Goal: Task Accomplishment & Management: Use online tool/utility

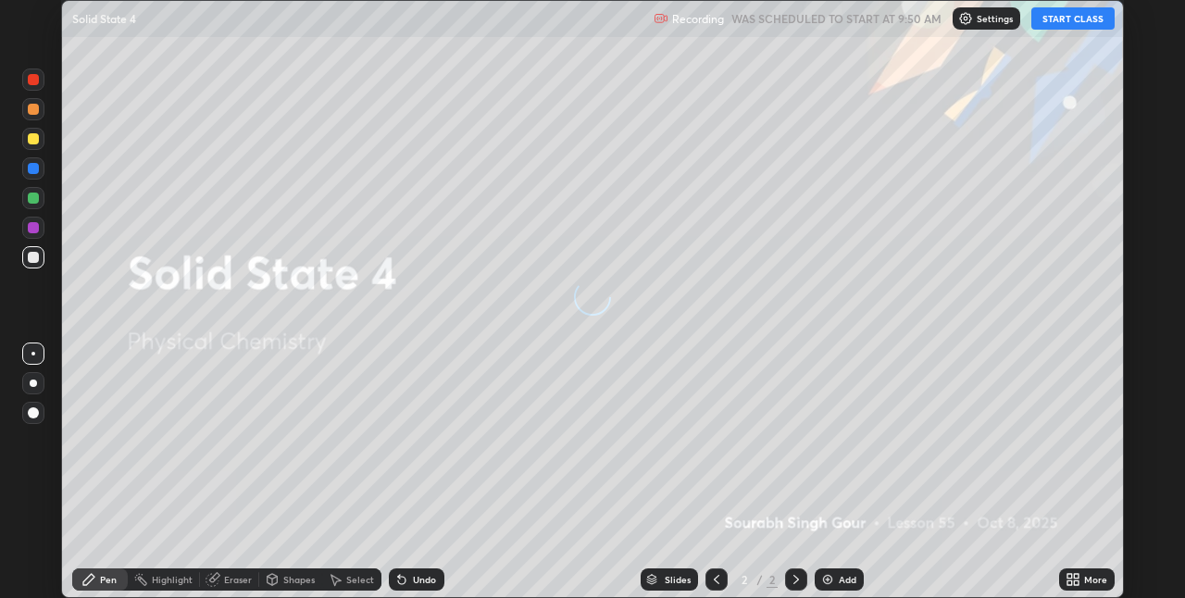
scroll to position [598, 1184]
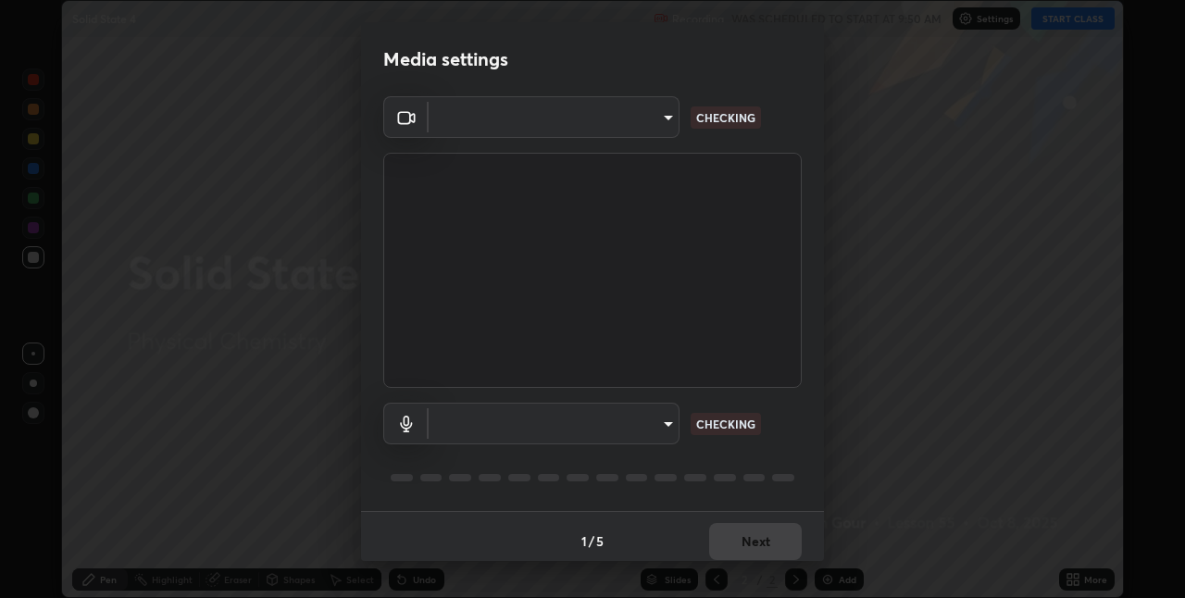
type input "8a437219b1c9d5fef93d1ec40e095ac8837f64dae60836980dab15105ba84f43"
click at [664, 423] on body "Erase all Solid State 4 Recording WAS SCHEDULED TO START AT 9:50 AM Settings ST…" at bounding box center [592, 299] width 1185 height 598
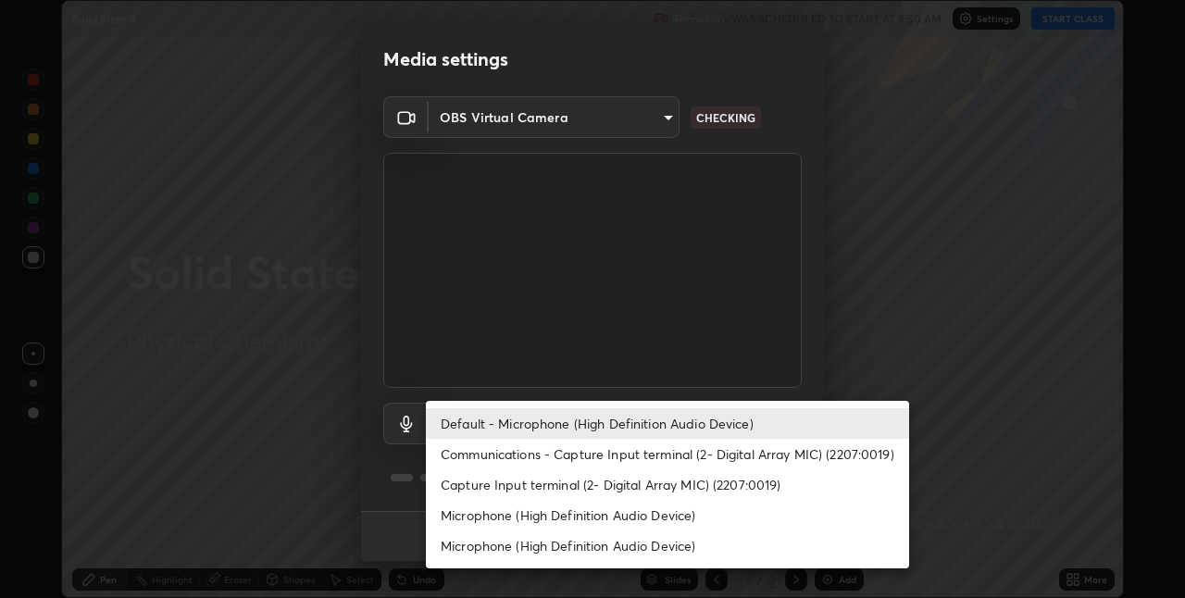
click at [716, 515] on li "Microphone (High Definition Audio Device)" at bounding box center [667, 515] width 483 height 31
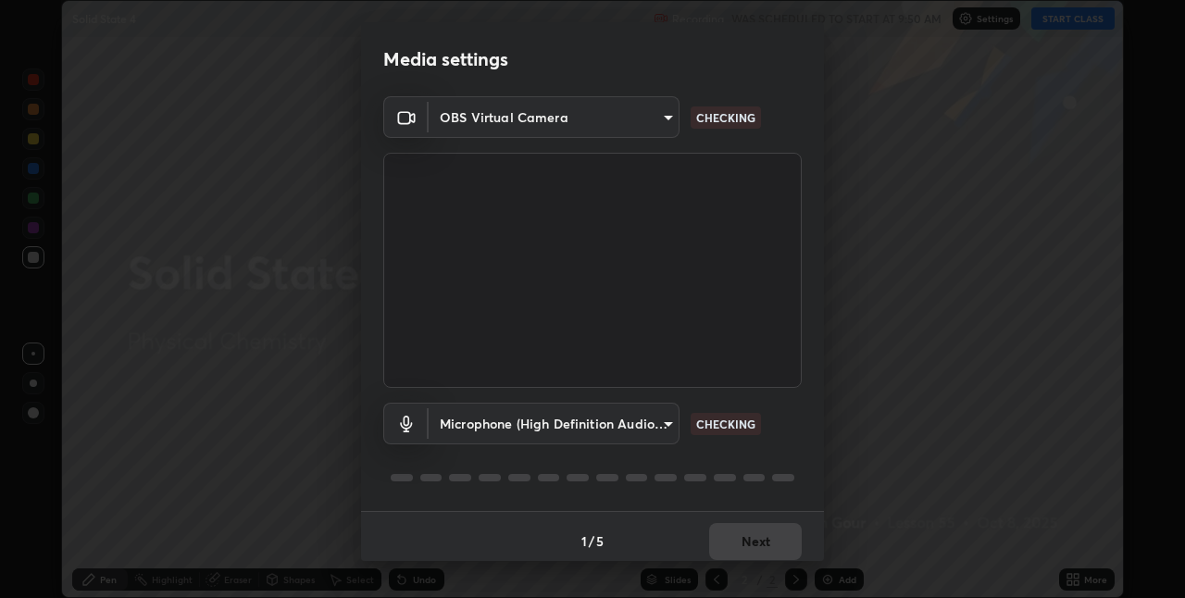
type input "8b03dfe00df41579c2e68c2a8f86c5c3b417a10a4e389e2de265caeca052d5a4"
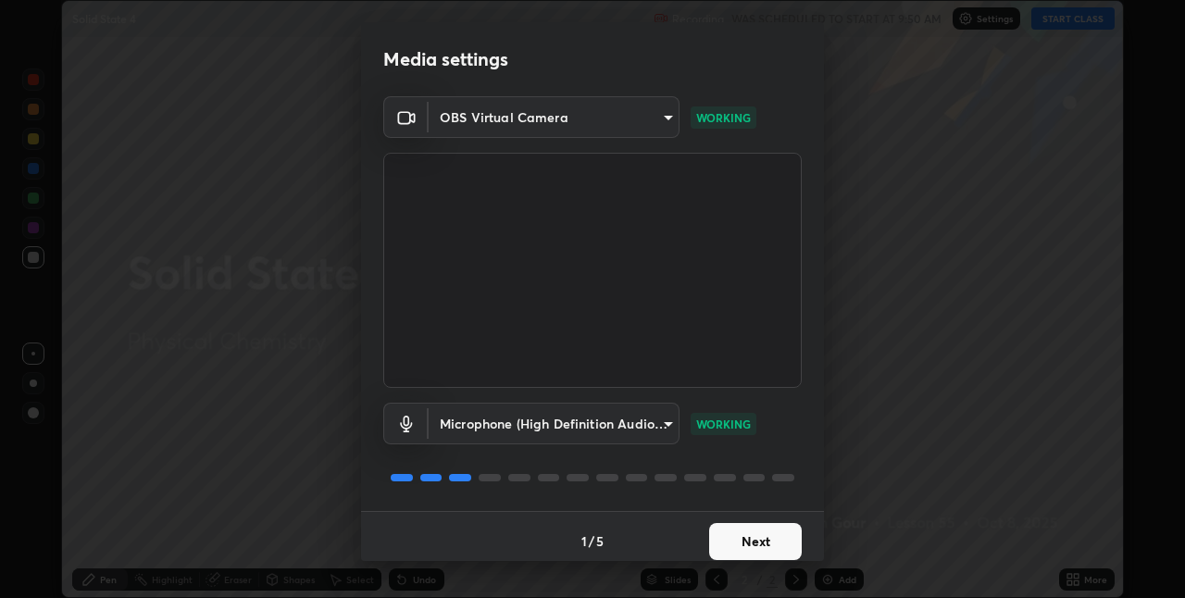
click at [772, 537] on button "Next" at bounding box center [755, 541] width 93 height 37
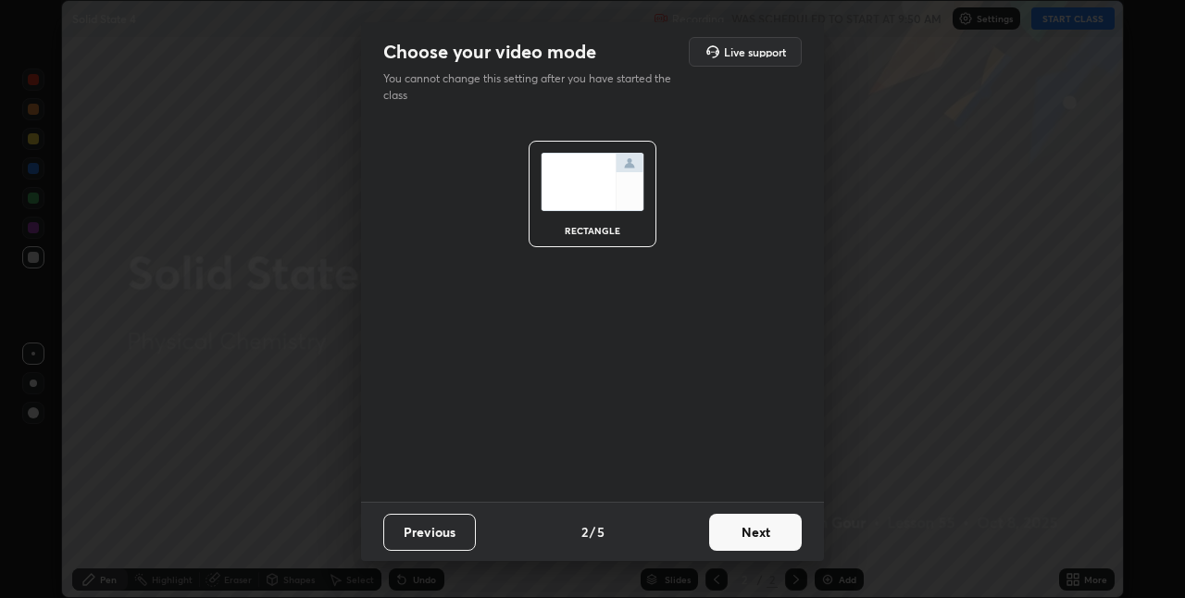
click at [776, 544] on button "Next" at bounding box center [755, 532] width 93 height 37
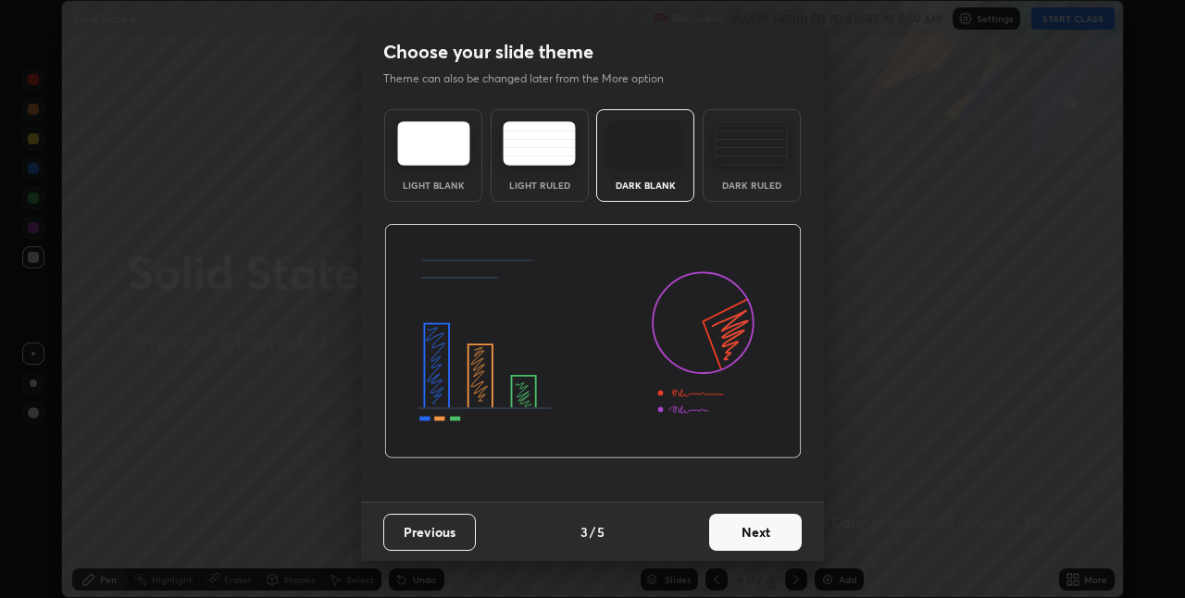
click at [786, 542] on button "Next" at bounding box center [755, 532] width 93 height 37
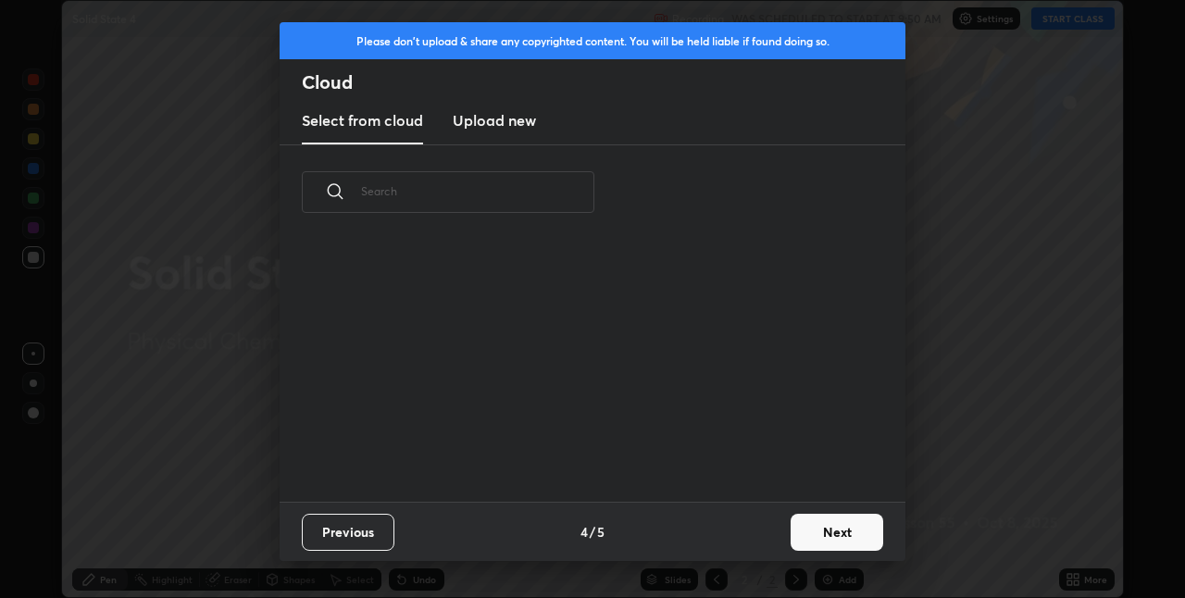
click at [829, 536] on button "Next" at bounding box center [836, 532] width 93 height 37
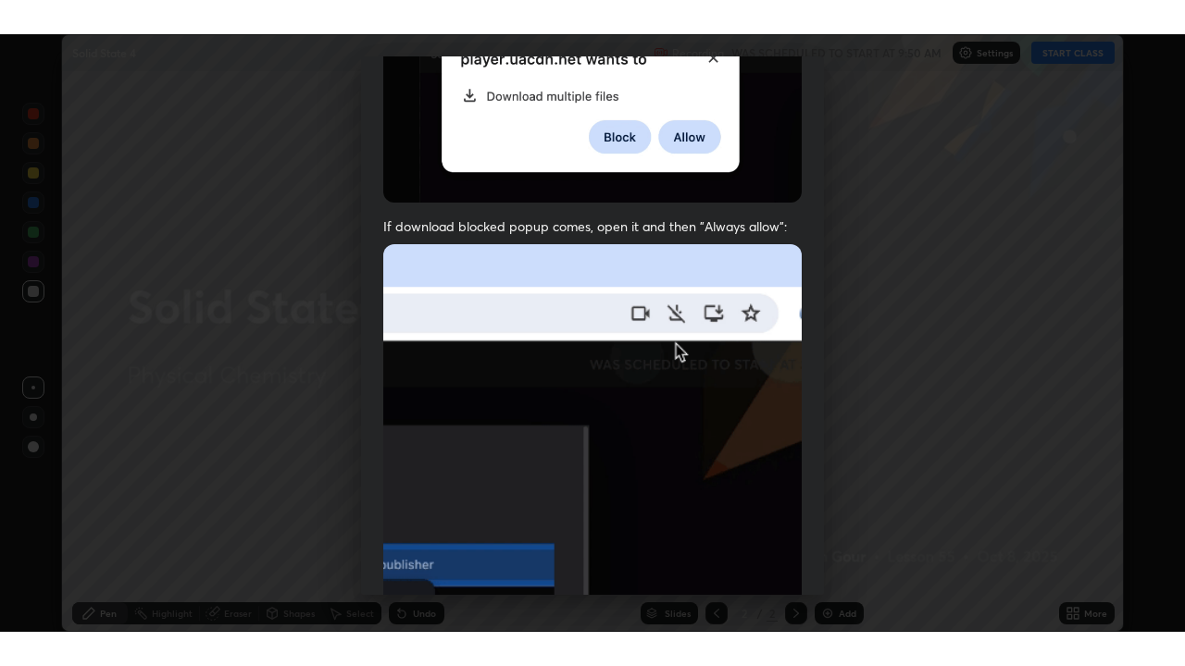
scroll to position [387, 0]
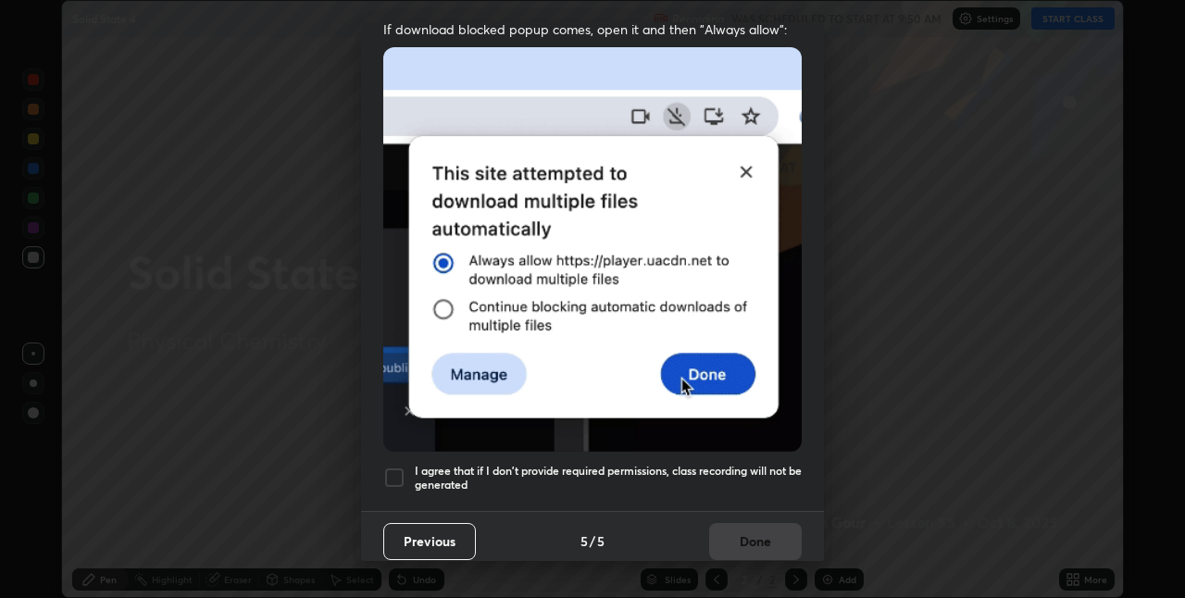
click at [405, 467] on div "I agree that if I don't provide required permissions, class recording will not …" at bounding box center [592, 477] width 418 height 22
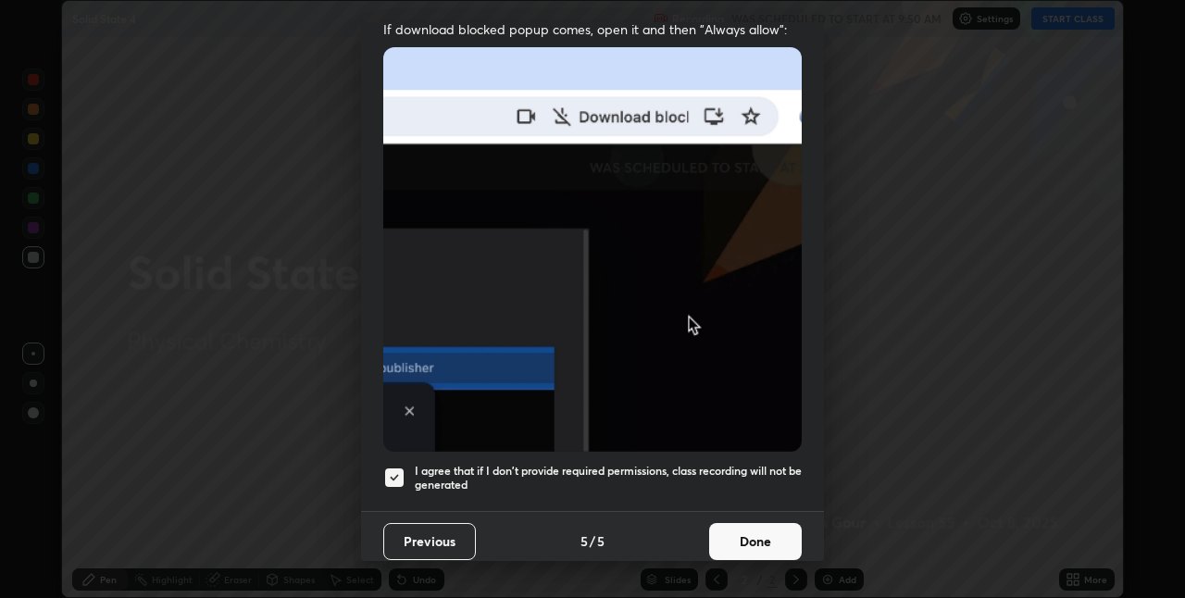
click at [754, 532] on button "Done" at bounding box center [755, 541] width 93 height 37
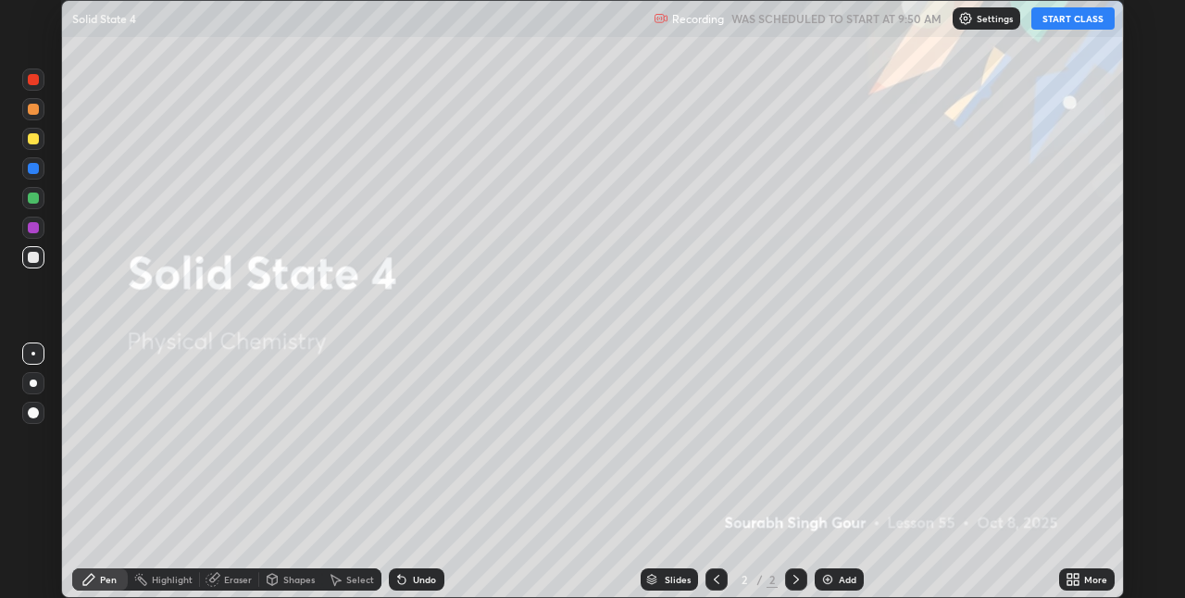
click at [1062, 24] on button "START CLASS" at bounding box center [1072, 18] width 83 height 22
click at [1070, 578] on icon at bounding box center [1069, 576] width 5 height 5
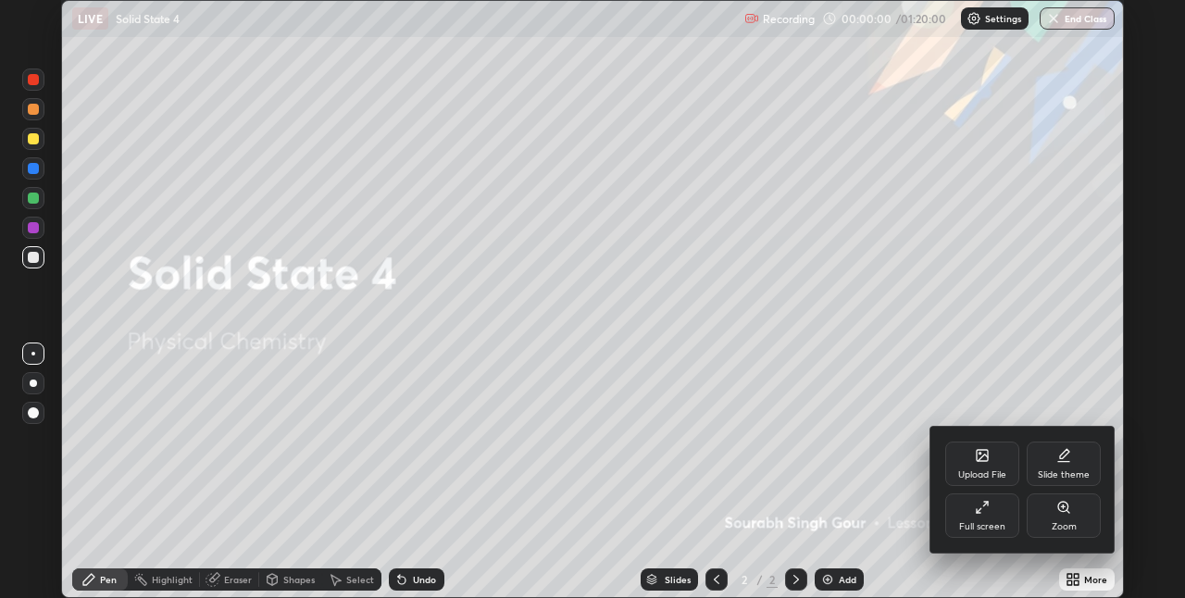
click at [967, 516] on div "Full screen" at bounding box center [982, 515] width 74 height 44
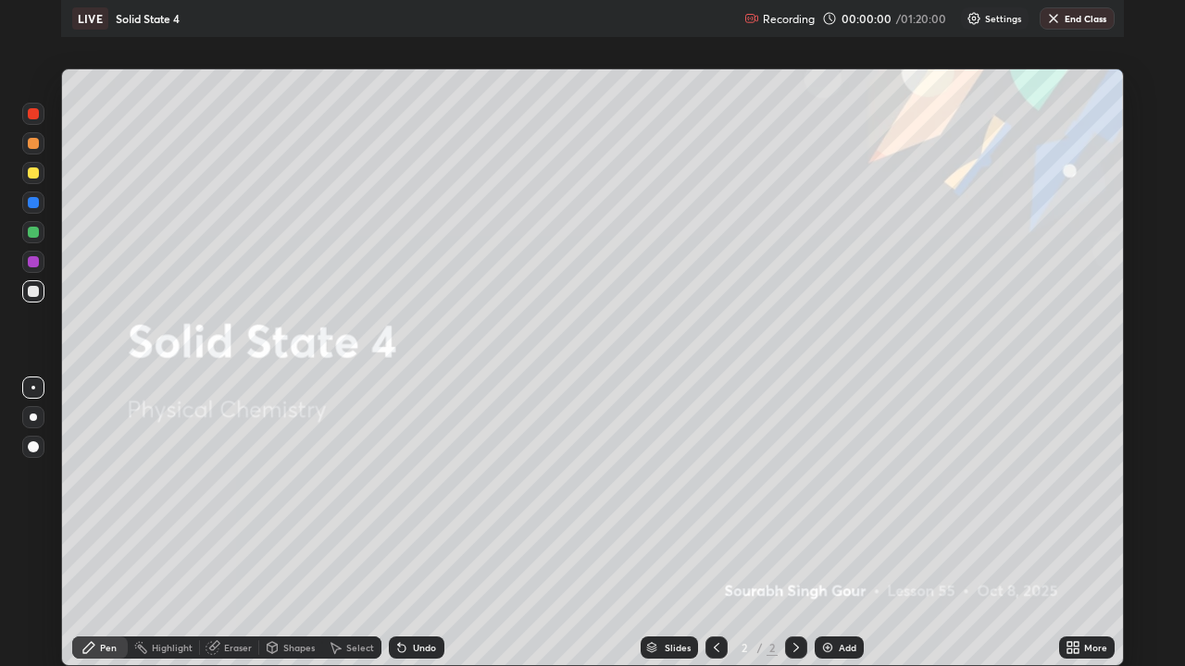
scroll to position [666, 1185]
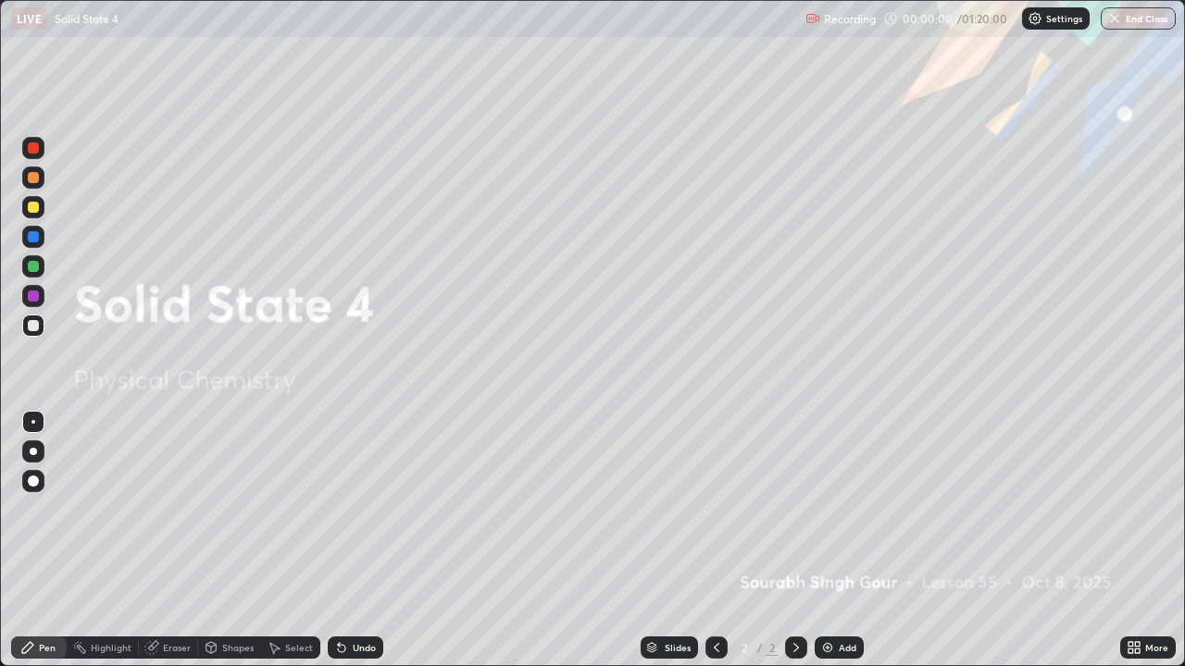
click at [830, 597] on img at bounding box center [827, 647] width 15 height 15
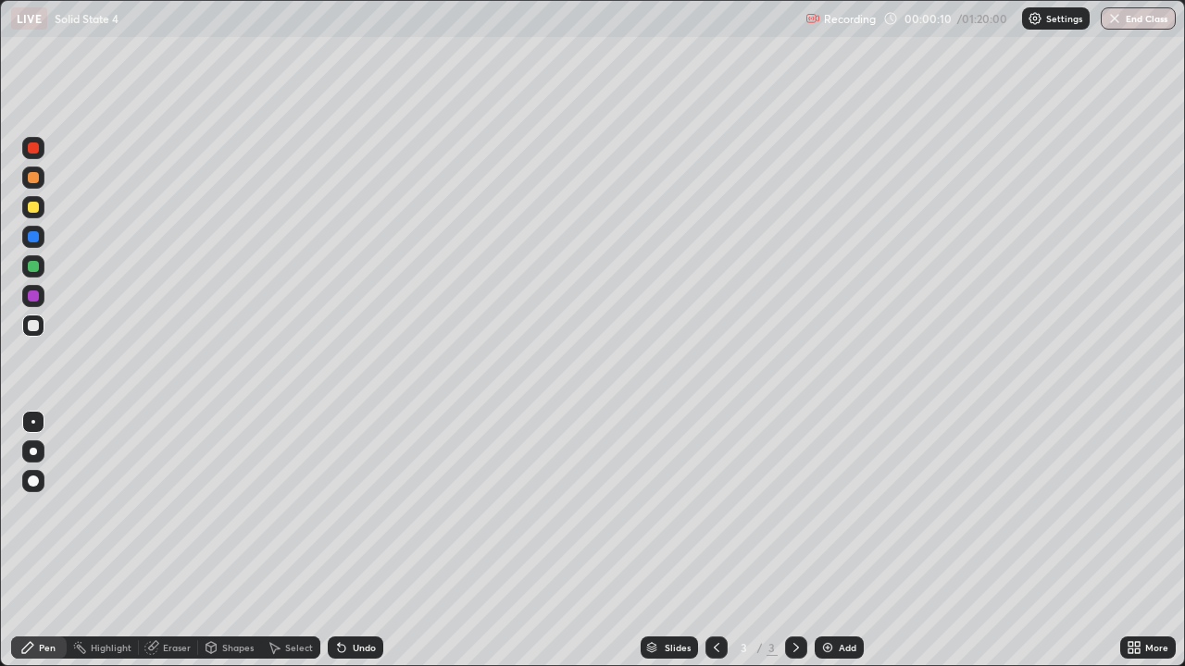
click at [35, 208] on div at bounding box center [33, 207] width 11 height 11
click at [34, 451] on div at bounding box center [33, 451] width 7 height 7
click at [32, 211] on div at bounding box center [33, 207] width 11 height 11
click at [33, 323] on div at bounding box center [33, 325] width 11 height 11
click at [40, 213] on div at bounding box center [33, 207] width 22 height 22
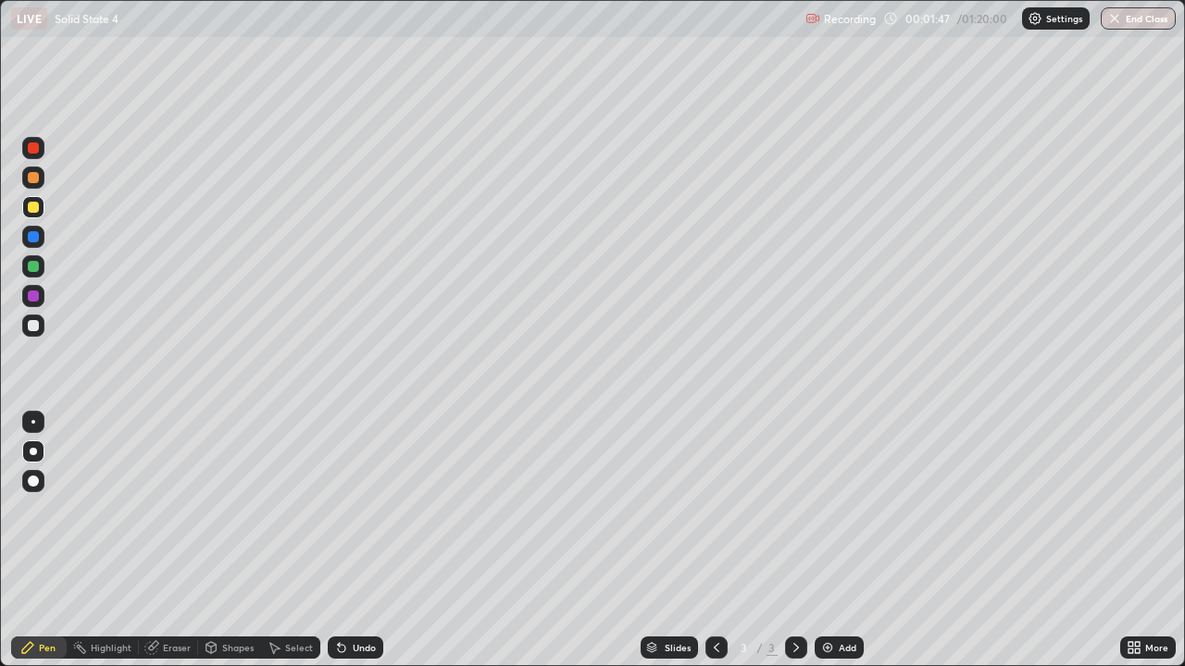
click at [339, 597] on icon at bounding box center [341, 648] width 7 height 7
click at [34, 267] on div at bounding box center [33, 266] width 11 height 11
click at [41, 206] on div at bounding box center [33, 207] width 22 height 22
click at [338, 597] on icon at bounding box center [341, 648] width 7 height 7
click at [34, 325] on div at bounding box center [33, 325] width 11 height 11
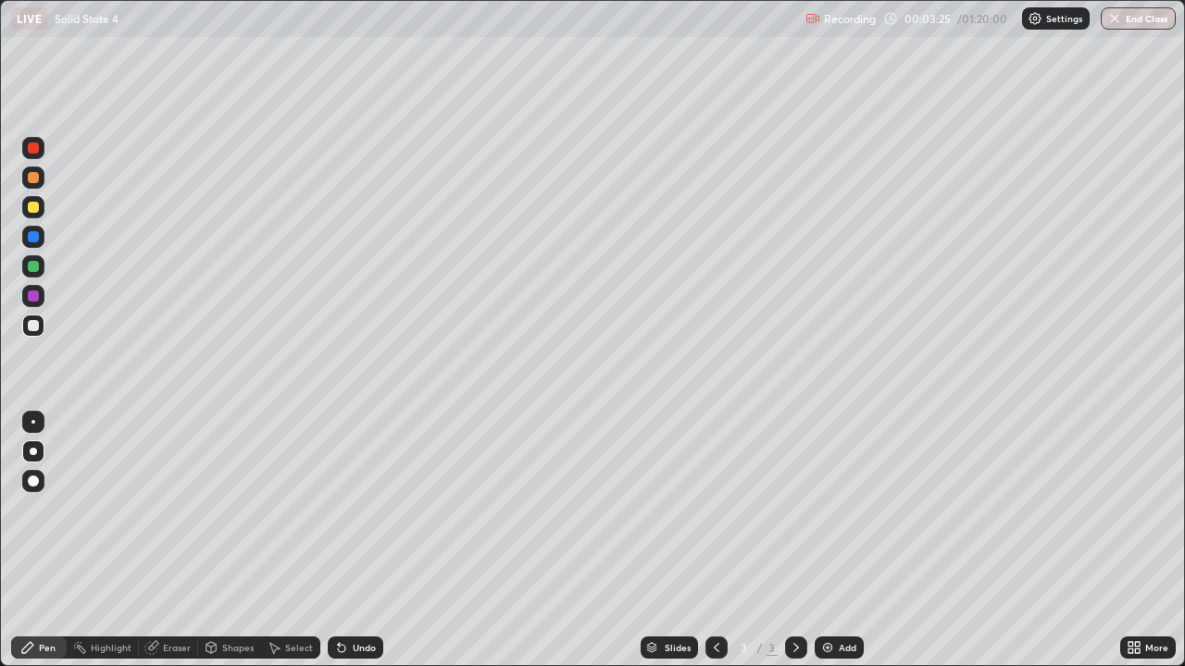
click at [44, 212] on div at bounding box center [33, 207] width 22 height 22
click at [44, 326] on div at bounding box center [33, 326] width 22 height 22
click at [827, 597] on img at bounding box center [827, 647] width 15 height 15
click at [35, 206] on div at bounding box center [33, 207] width 11 height 11
click at [33, 329] on div at bounding box center [33, 325] width 11 height 11
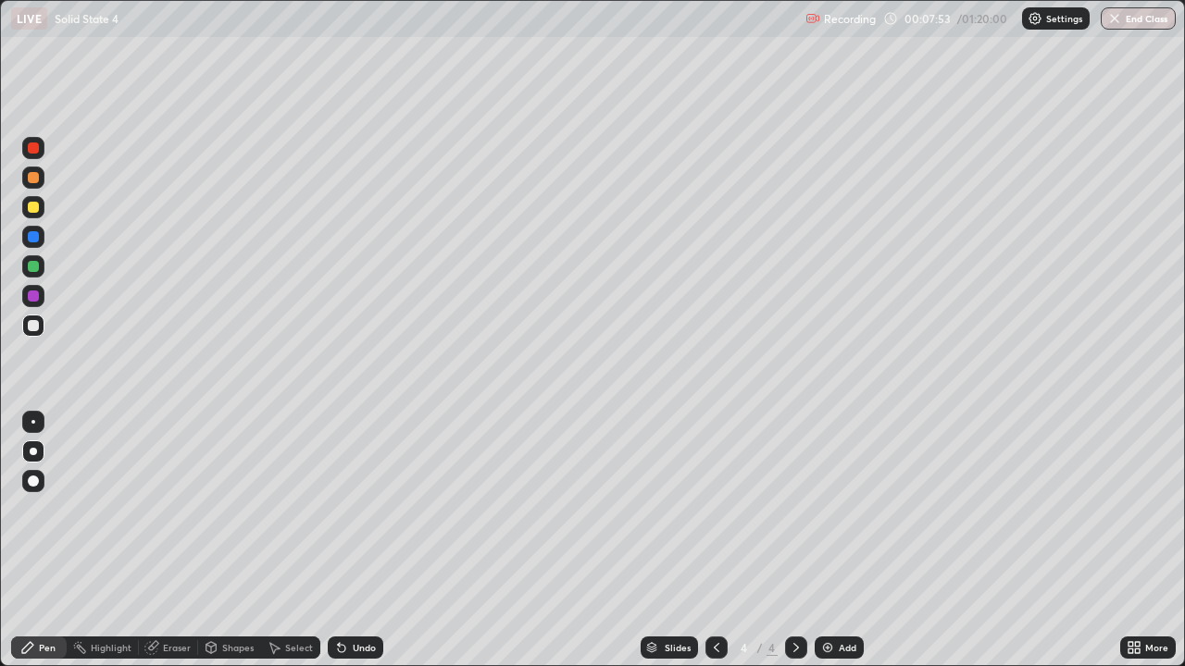
click at [32, 182] on div at bounding box center [33, 177] width 11 height 11
click at [34, 330] on div at bounding box center [33, 325] width 11 height 11
click at [366, 597] on div "Undo" at bounding box center [356, 648] width 56 height 22
click at [364, 597] on div "Undo" at bounding box center [356, 648] width 56 height 22
click at [835, 597] on div "Add" at bounding box center [839, 648] width 49 height 22
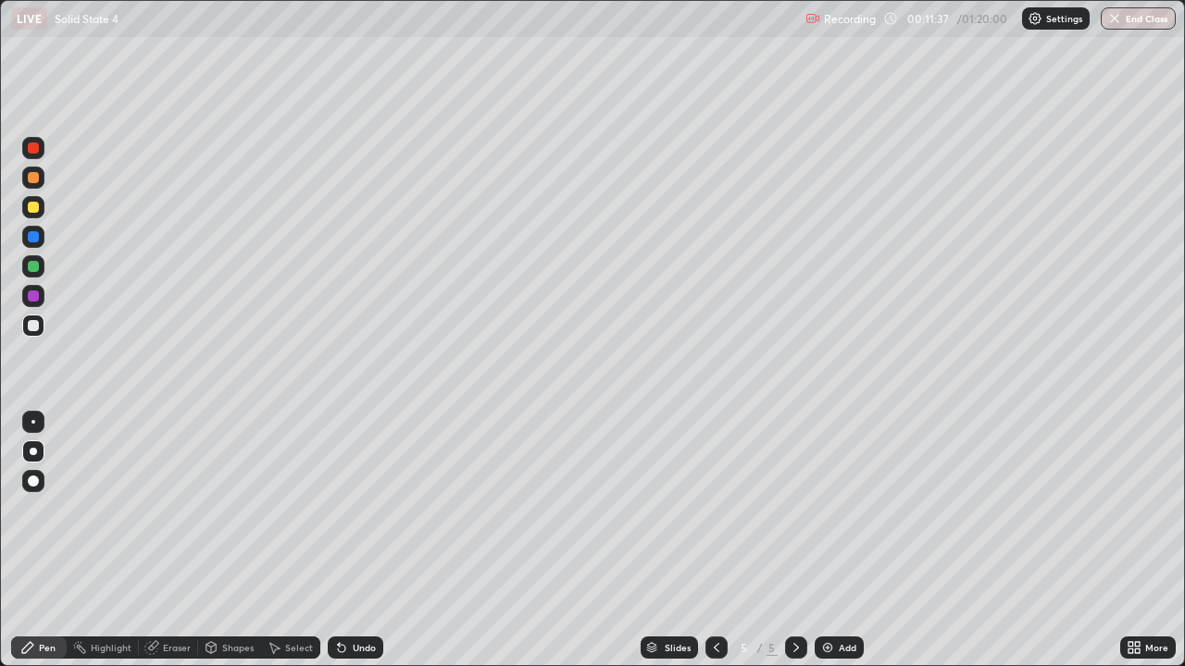
click at [34, 209] on div at bounding box center [33, 207] width 11 height 11
click at [823, 597] on img at bounding box center [827, 647] width 15 height 15
click at [35, 325] on div at bounding box center [33, 325] width 11 height 11
click at [35, 207] on div at bounding box center [33, 207] width 11 height 11
click at [715, 597] on icon at bounding box center [716, 647] width 15 height 15
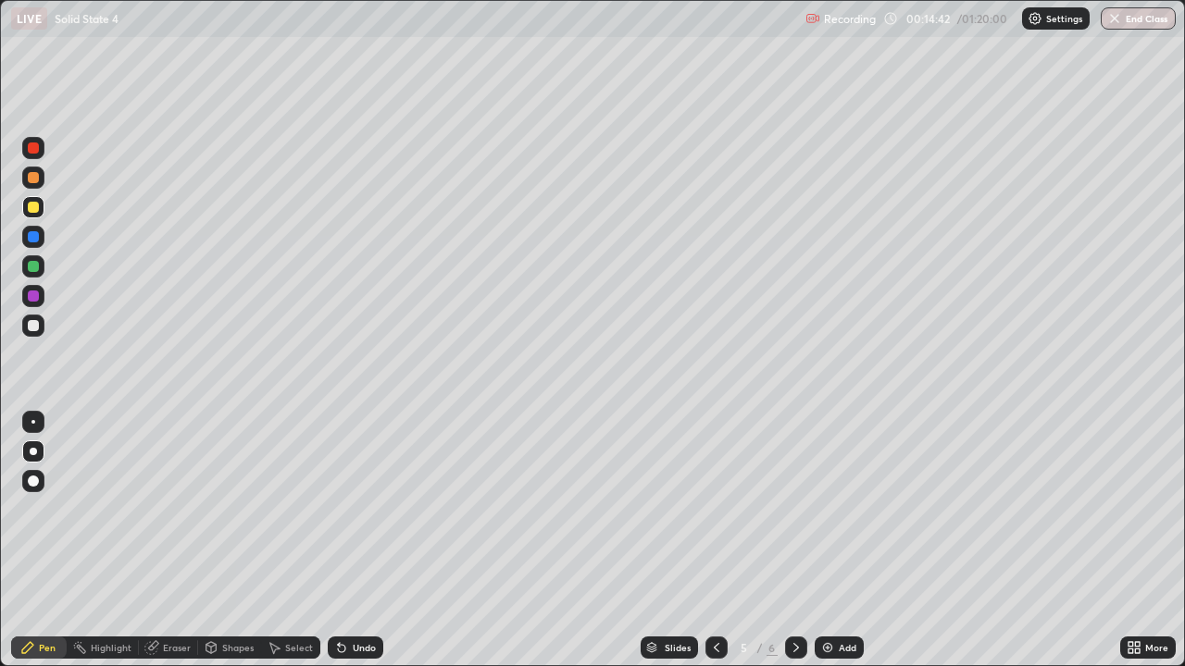
click at [714, 597] on icon at bounding box center [716, 647] width 15 height 15
click at [794, 597] on icon at bounding box center [796, 647] width 15 height 15
click at [794, 597] on icon at bounding box center [796, 647] width 6 height 9
click at [38, 330] on div at bounding box center [33, 326] width 22 height 22
click at [363, 597] on div "Undo" at bounding box center [364, 647] width 23 height 9
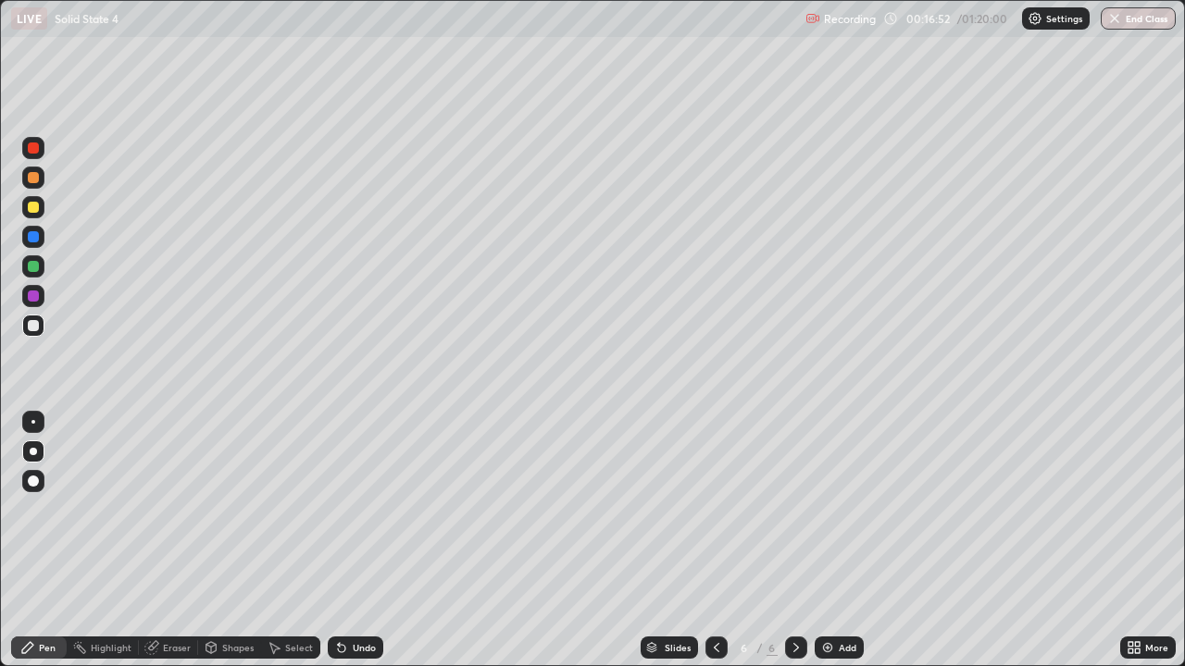
click at [376, 597] on div "Undo" at bounding box center [356, 648] width 56 height 22
click at [38, 212] on div at bounding box center [33, 207] width 22 height 22
click at [827, 597] on img at bounding box center [827, 647] width 15 height 15
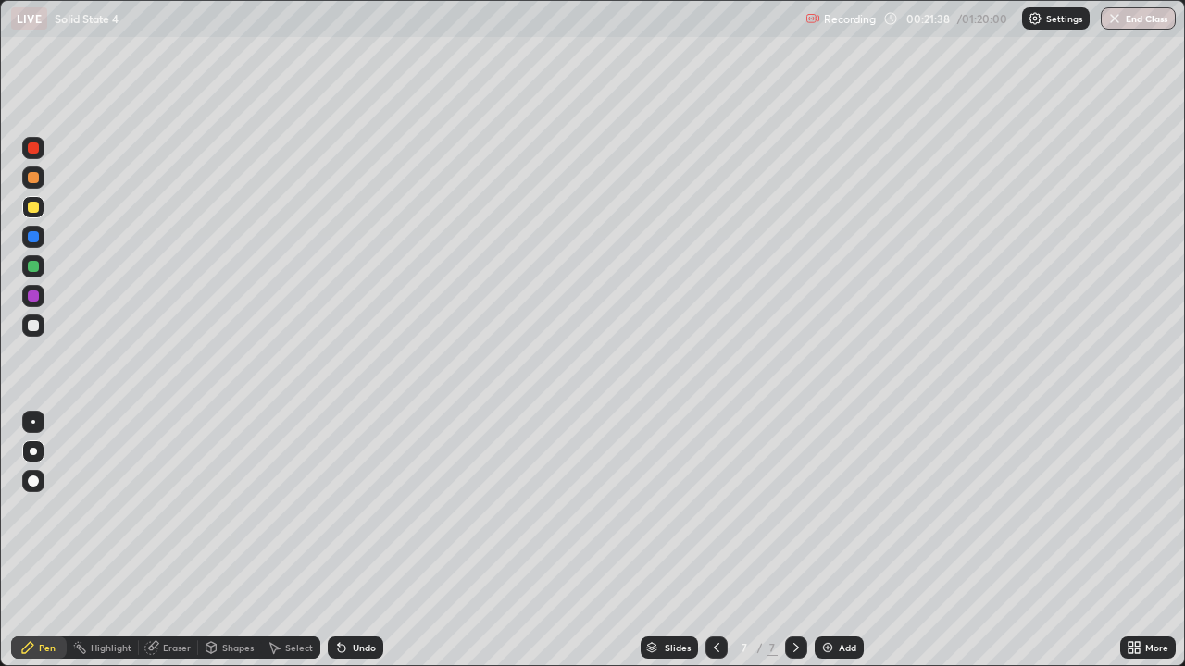
click at [353, 597] on div "Undo" at bounding box center [364, 647] width 23 height 9
click at [827, 597] on img at bounding box center [827, 647] width 15 height 15
click at [34, 325] on div at bounding box center [33, 325] width 11 height 11
click at [35, 328] on div at bounding box center [33, 325] width 11 height 11
click at [35, 205] on div at bounding box center [33, 207] width 11 height 11
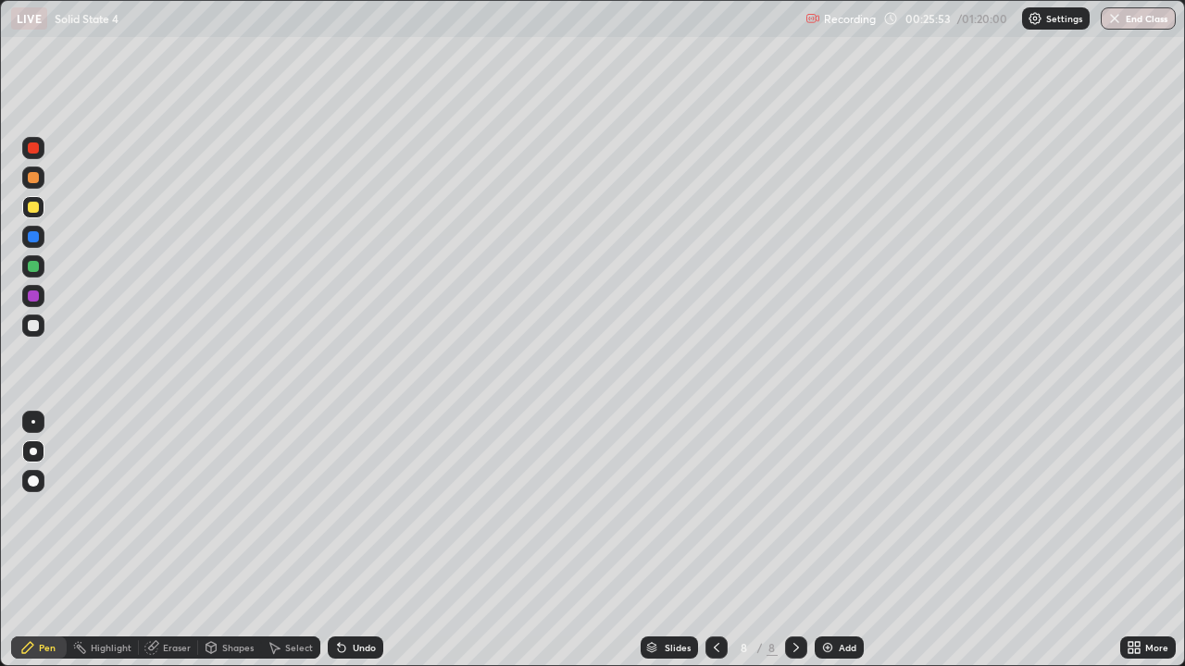
click at [32, 326] on div at bounding box center [33, 325] width 11 height 11
click at [35, 210] on div at bounding box center [33, 207] width 11 height 11
click at [44, 327] on div at bounding box center [33, 326] width 22 height 22
click at [835, 597] on div "Add" at bounding box center [839, 648] width 49 height 22
click at [39, 204] on div at bounding box center [33, 207] width 22 height 22
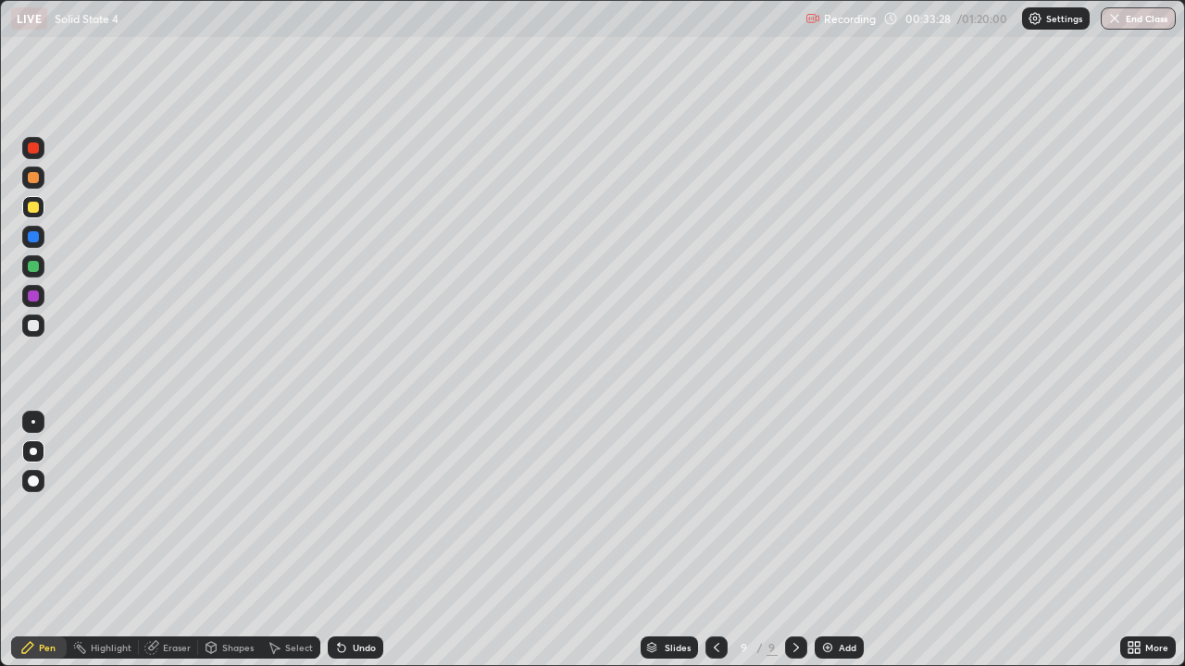
click at [835, 597] on div "Add" at bounding box center [839, 648] width 49 height 22
click at [827, 597] on img at bounding box center [827, 647] width 15 height 15
click at [43, 323] on div at bounding box center [33, 326] width 22 height 22
click at [848, 597] on div "Add" at bounding box center [848, 647] width 18 height 9
click at [44, 216] on div at bounding box center [33, 208] width 22 height 30
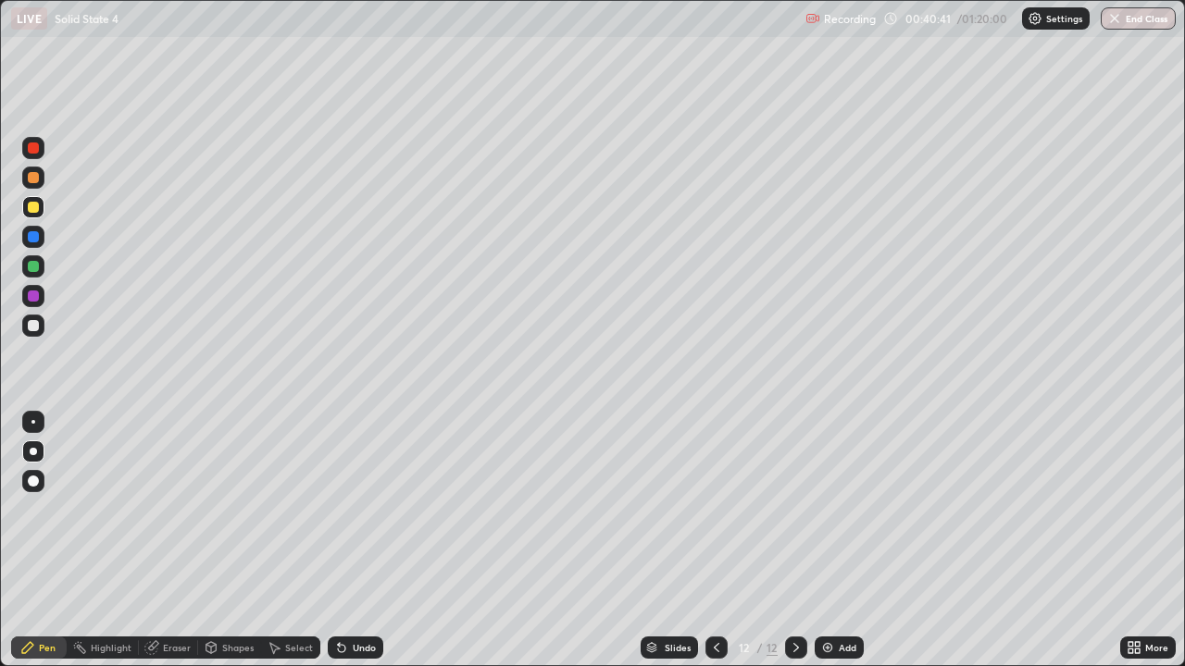
click at [353, 597] on div "Undo" at bounding box center [364, 647] width 23 height 9
click at [34, 327] on div at bounding box center [33, 325] width 11 height 11
click at [828, 597] on img at bounding box center [827, 647] width 15 height 15
click at [34, 326] on div at bounding box center [33, 325] width 11 height 11
click at [830, 597] on img at bounding box center [827, 647] width 15 height 15
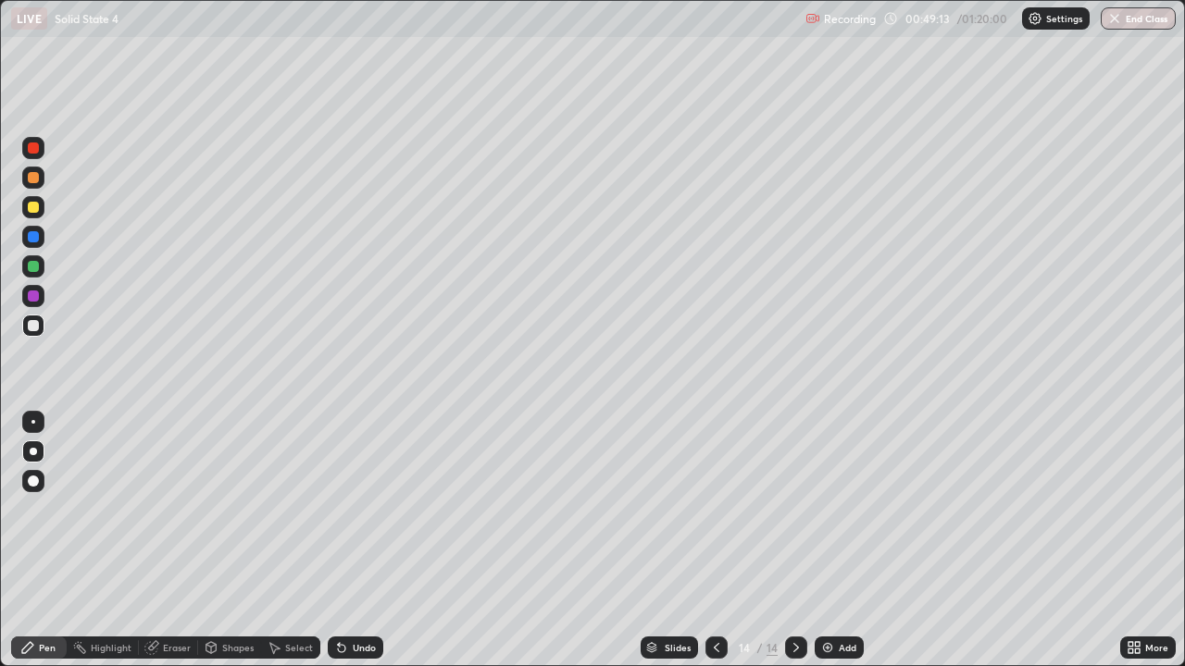
click at [33, 208] on div at bounding box center [33, 207] width 11 height 11
click at [40, 324] on div at bounding box center [33, 326] width 22 height 22
click at [820, 597] on img at bounding box center [827, 647] width 15 height 15
click at [36, 212] on div at bounding box center [33, 207] width 11 height 11
click at [354, 597] on div "Undo" at bounding box center [364, 647] width 23 height 9
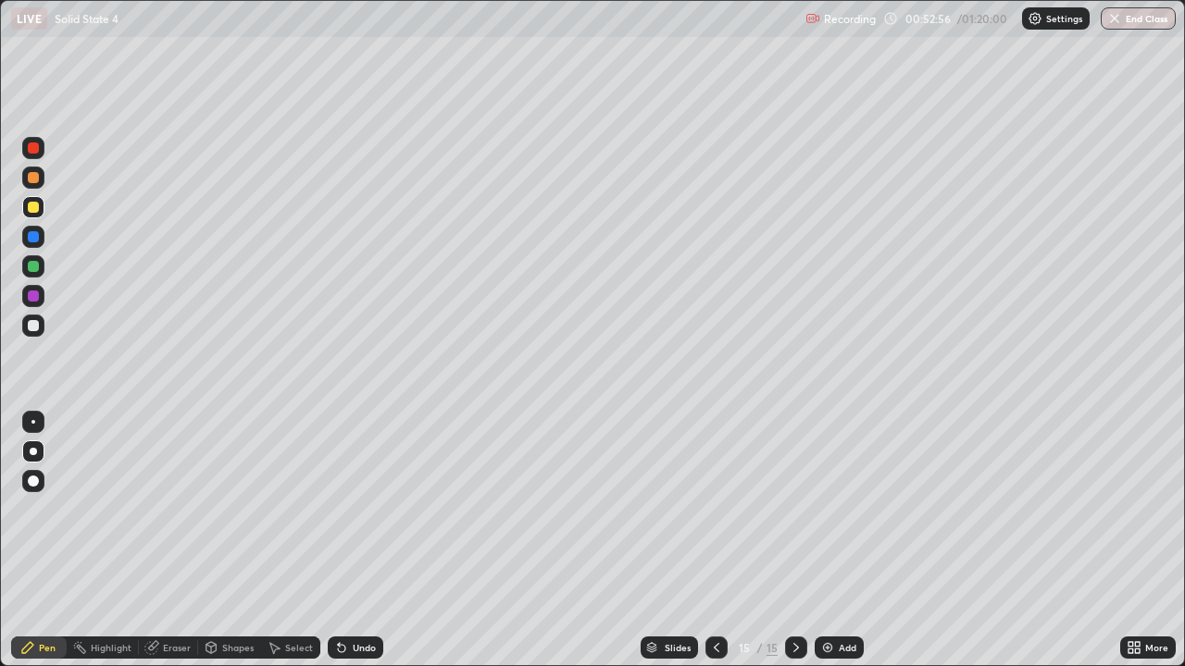
click at [358, 597] on div "Undo" at bounding box center [364, 647] width 23 height 9
click at [365, 597] on div "Undo" at bounding box center [364, 647] width 23 height 9
click at [839, 597] on div "Add" at bounding box center [848, 647] width 18 height 9
click at [225, 597] on div "Shapes" at bounding box center [229, 648] width 63 height 22
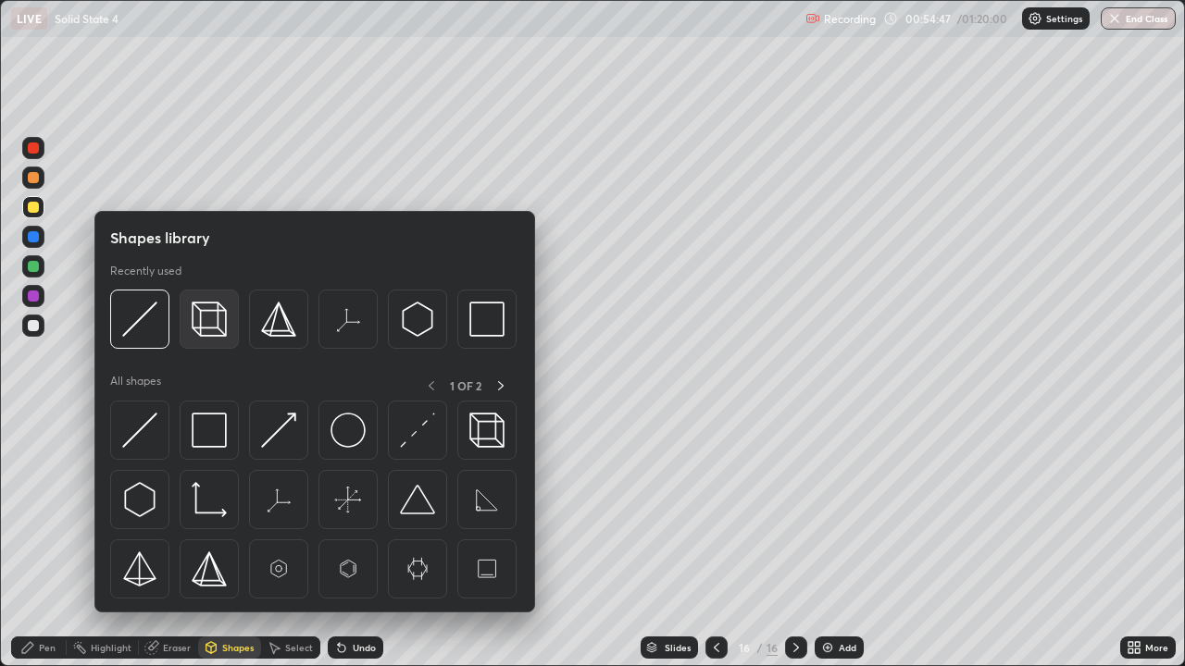
click at [211, 337] on div at bounding box center [209, 319] width 59 height 59
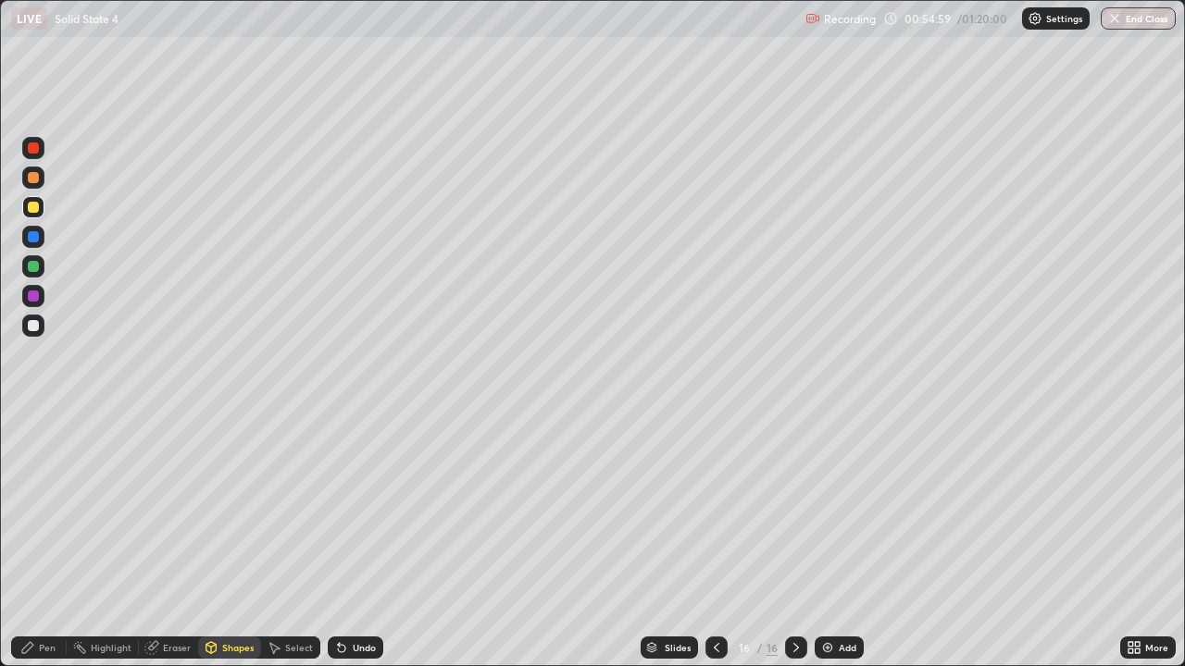
click at [36, 324] on div at bounding box center [33, 325] width 11 height 11
click at [353, 597] on div "Undo" at bounding box center [364, 647] width 23 height 9
click at [53, 597] on div "Pen" at bounding box center [39, 648] width 56 height 22
click at [715, 597] on icon at bounding box center [716, 647] width 15 height 15
click at [168, 597] on div "Eraser" at bounding box center [177, 647] width 28 height 9
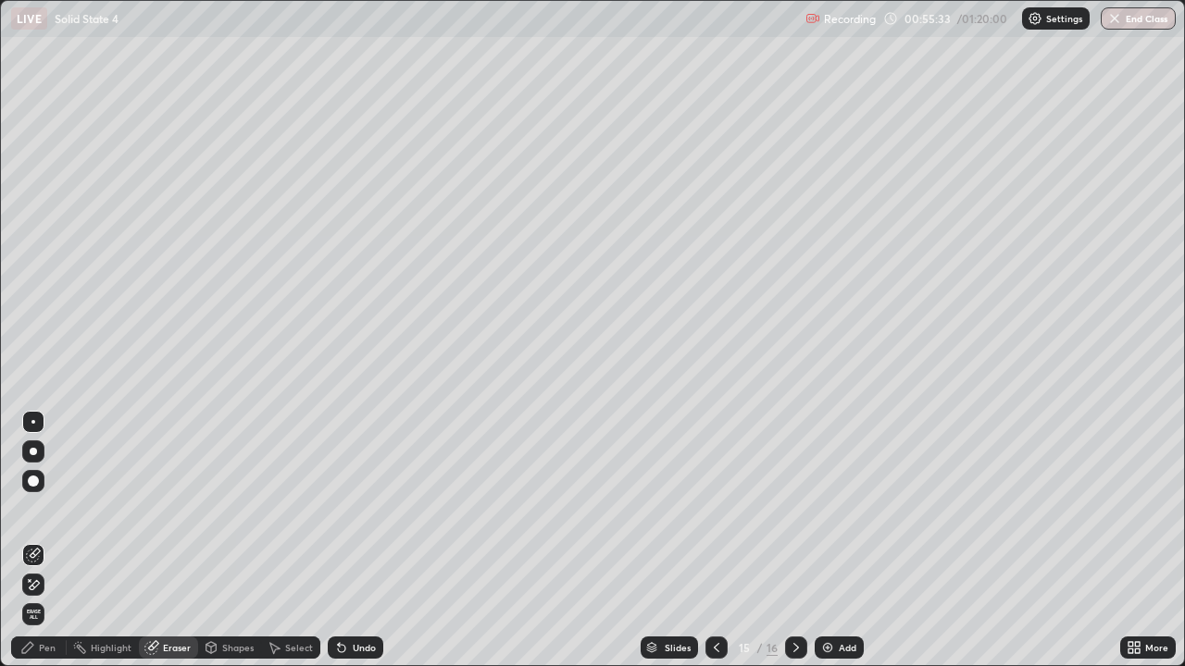
click at [54, 597] on div "Pen" at bounding box center [47, 647] width 17 height 9
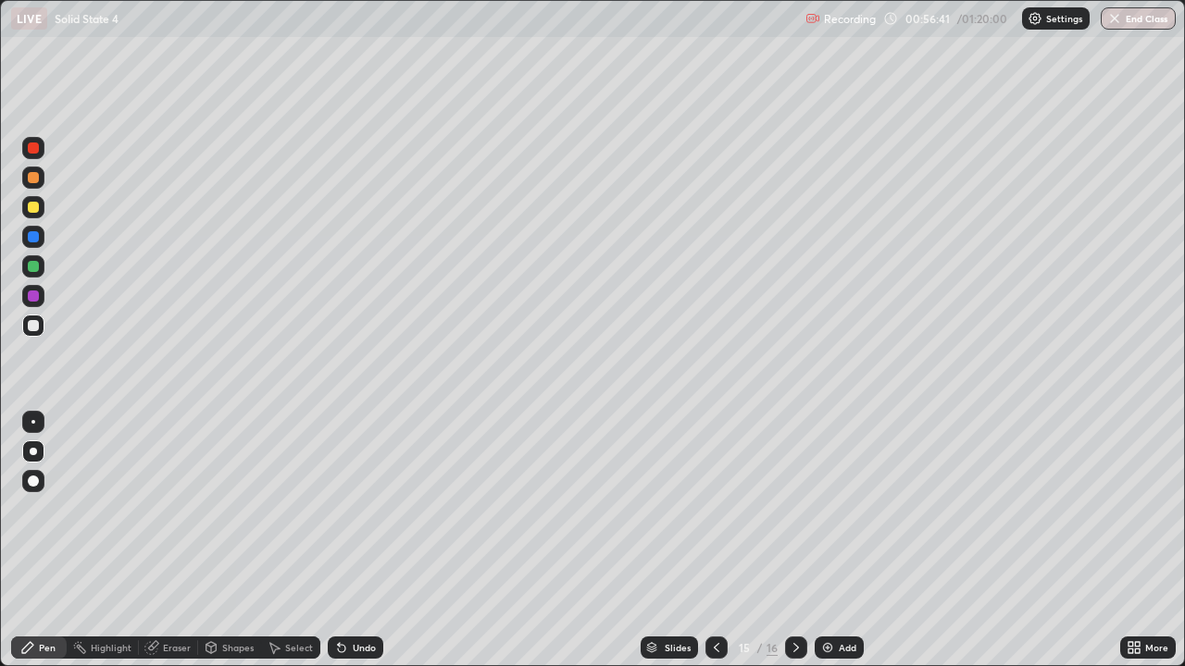
click at [715, 597] on icon at bounding box center [716, 647] width 15 height 15
click at [794, 597] on icon at bounding box center [796, 647] width 15 height 15
click at [355, 597] on div "Undo" at bounding box center [356, 648] width 56 height 22
click at [352, 597] on div "Undo" at bounding box center [356, 648] width 56 height 22
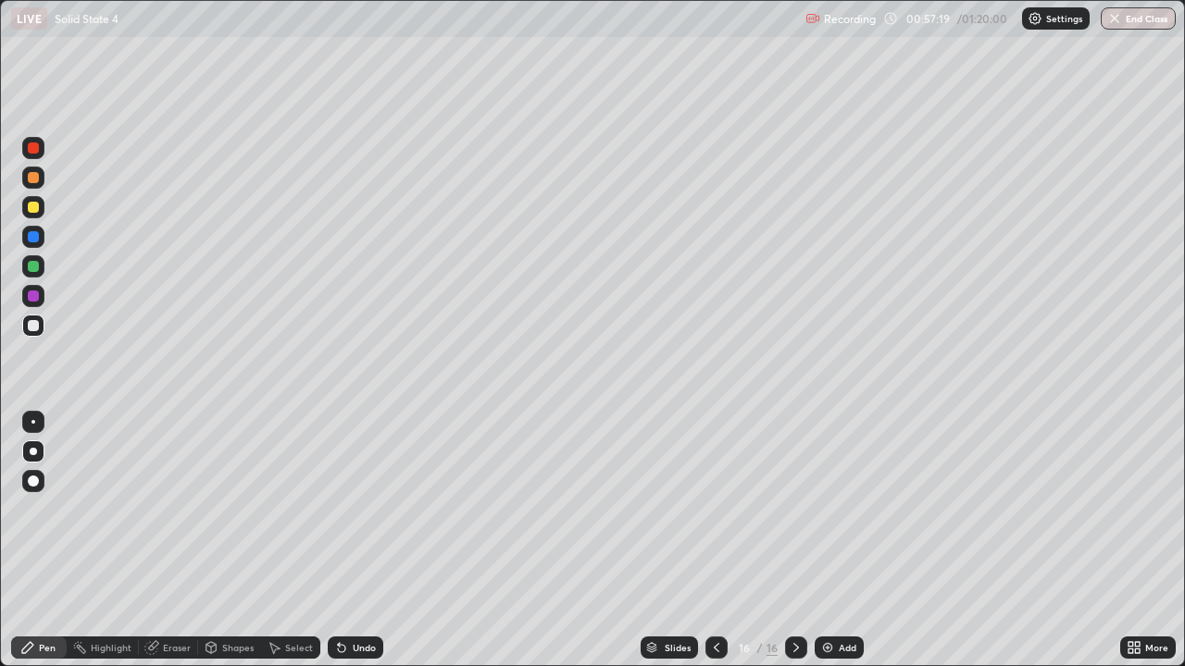
click at [352, 597] on div "Undo" at bounding box center [356, 648] width 56 height 22
click at [354, 597] on div "Undo" at bounding box center [356, 648] width 56 height 22
click at [715, 597] on icon at bounding box center [716, 647] width 15 height 15
click at [793, 597] on icon at bounding box center [796, 647] width 15 height 15
click at [834, 597] on div "Add" at bounding box center [839, 648] width 49 height 22
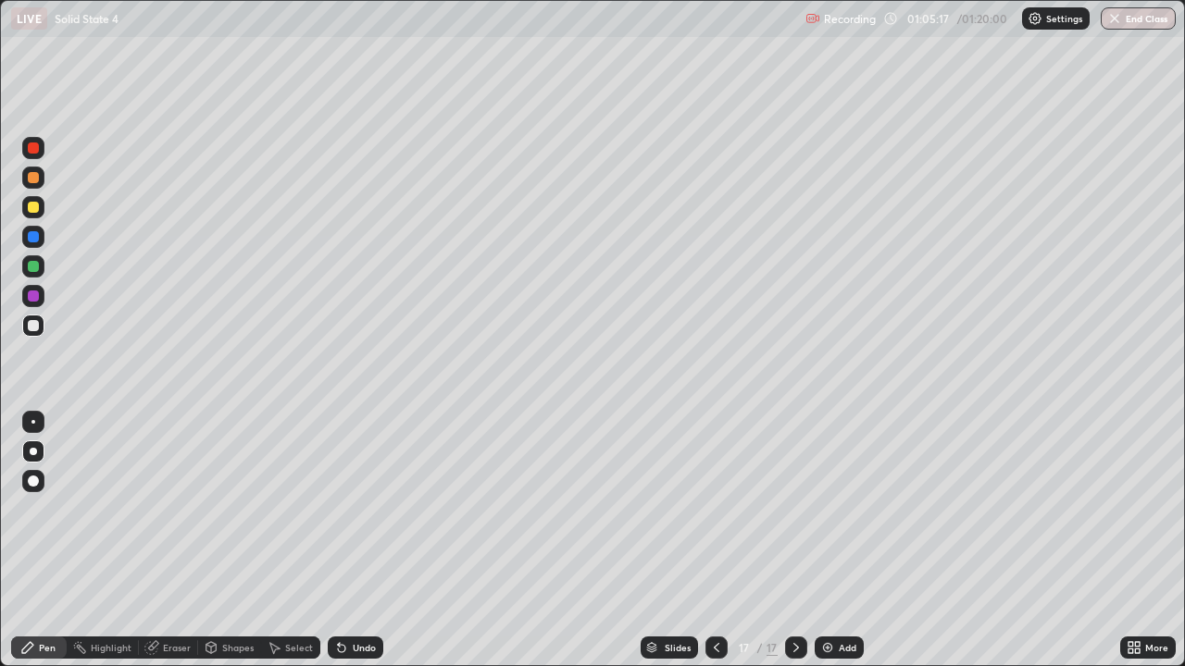
click at [34, 207] on div at bounding box center [33, 207] width 11 height 11
click at [36, 330] on div at bounding box center [33, 325] width 11 height 11
click at [830, 597] on img at bounding box center [827, 647] width 15 height 15
click at [712, 597] on icon at bounding box center [716, 647] width 15 height 15
click at [1127, 25] on button "End Class" at bounding box center [1138, 18] width 75 height 22
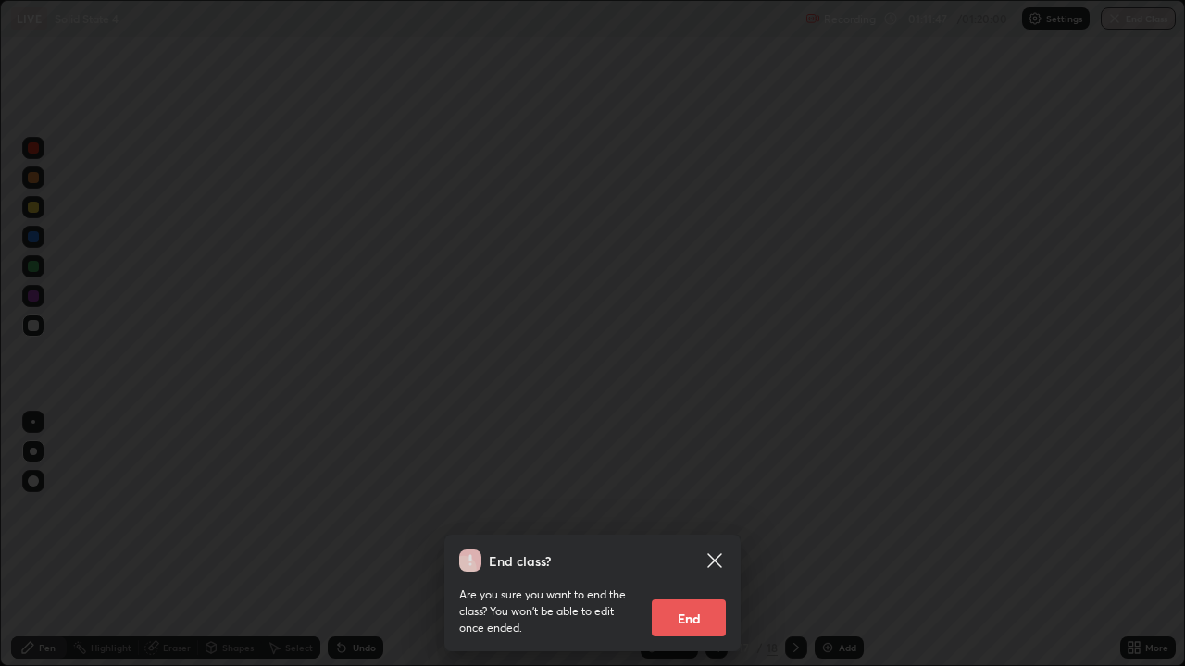
click at [700, 597] on button "End" at bounding box center [689, 618] width 74 height 37
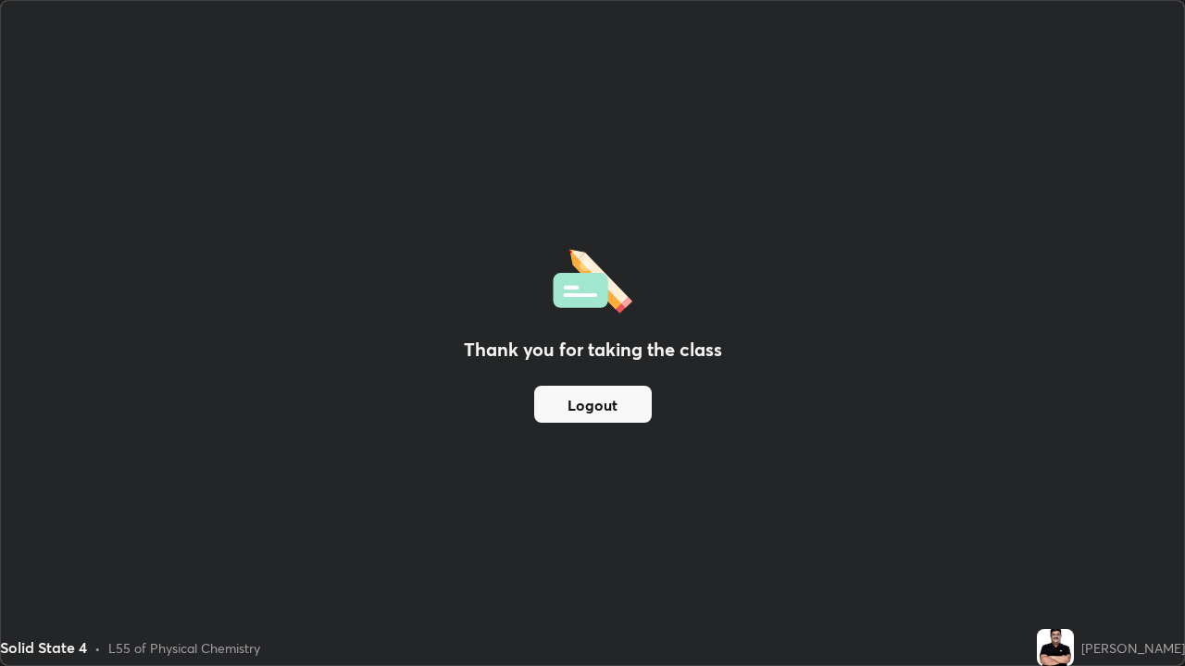
click at [599, 409] on button "Logout" at bounding box center [593, 404] width 118 height 37
